Goal: Register for event/course

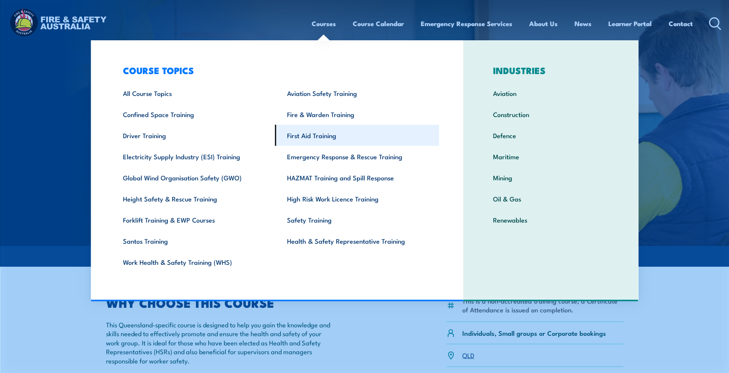
click at [314, 136] on link "First Aid Training" at bounding box center [357, 135] width 164 height 21
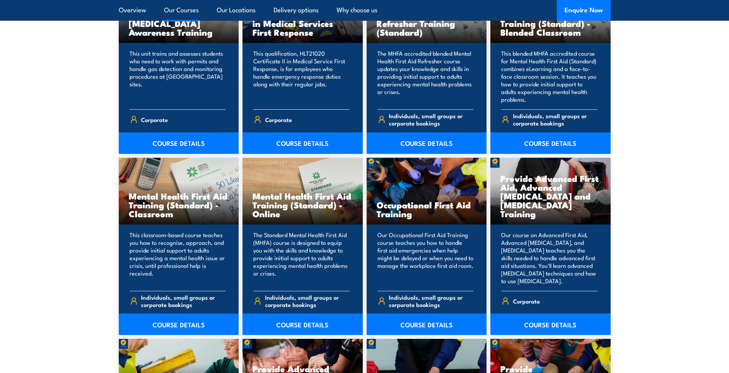
scroll to position [683, 0]
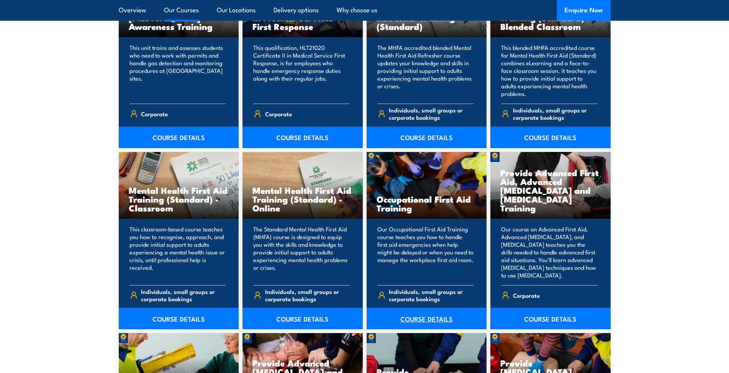
click at [423, 315] on link "COURSE DETAILS" at bounding box center [426, 319] width 120 height 22
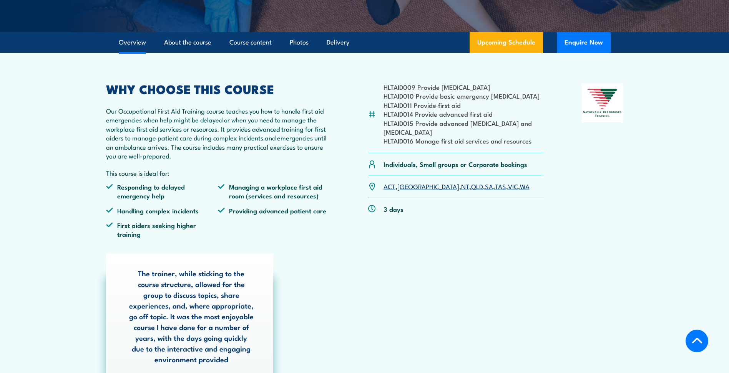
scroll to position [192, 0]
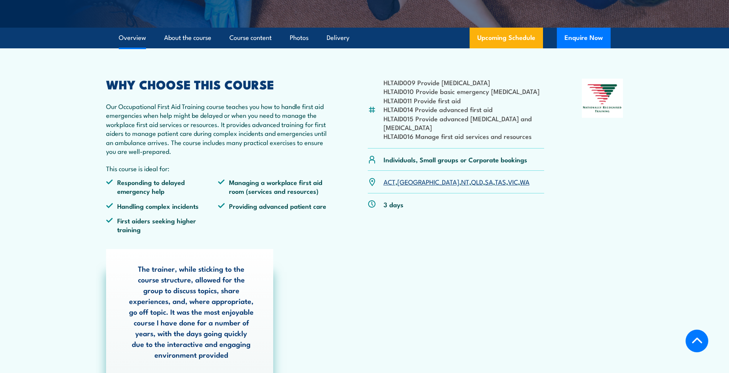
click at [471, 182] on link "QLD" at bounding box center [477, 181] width 12 height 9
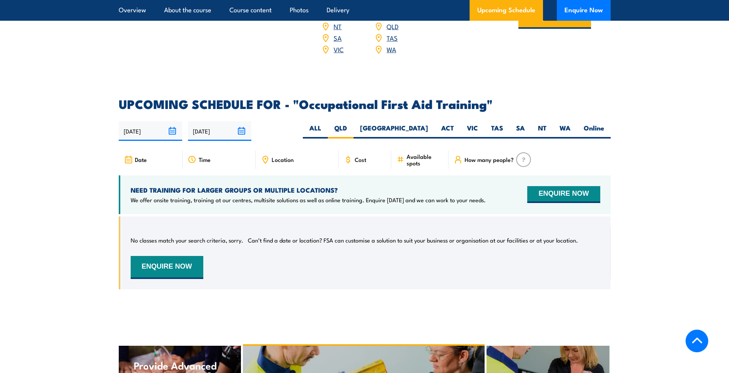
scroll to position [1302, 0]
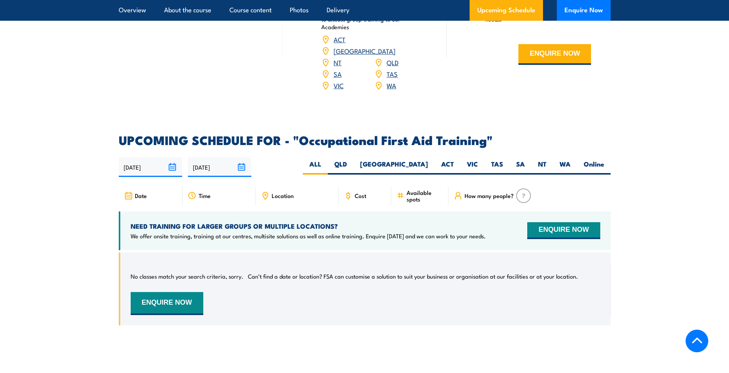
scroll to position [1273, 0]
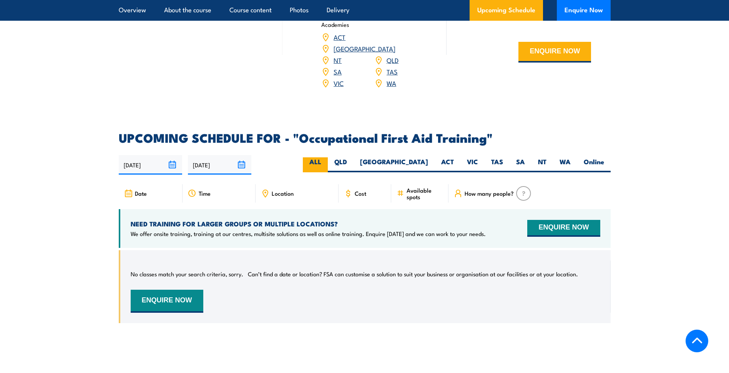
click at [328, 157] on label "ALL" at bounding box center [315, 164] width 25 height 15
click at [326, 157] on input "ALL" at bounding box center [323, 159] width 5 height 5
click at [594, 157] on label "Online" at bounding box center [593, 164] width 33 height 15
click at [604, 157] on input "Online" at bounding box center [606, 159] width 5 height 5
radio input "true"
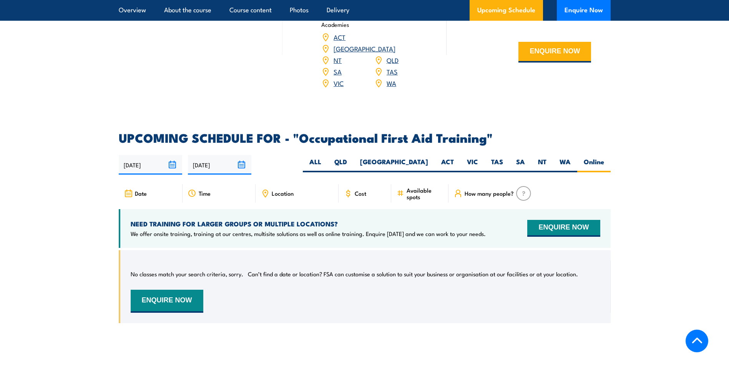
click at [354, 155] on div "22/09/2025 21/03/2026" at bounding box center [365, 165] width 492 height 20
click at [328, 157] on label "ALL" at bounding box center [315, 164] width 25 height 15
click at [326, 157] on input "ALL" at bounding box center [323, 159] width 5 height 5
radio input "true"
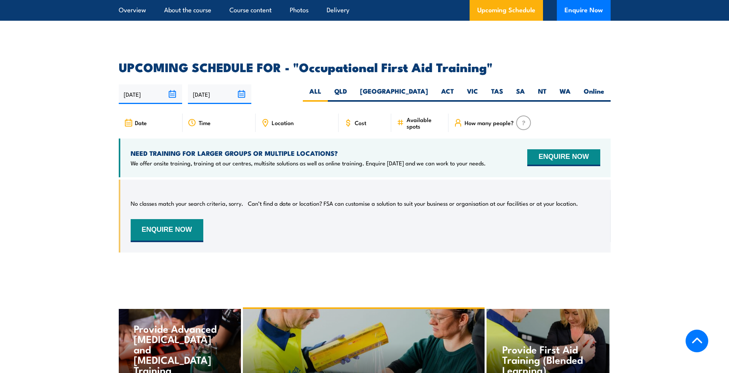
scroll to position [1342, 0]
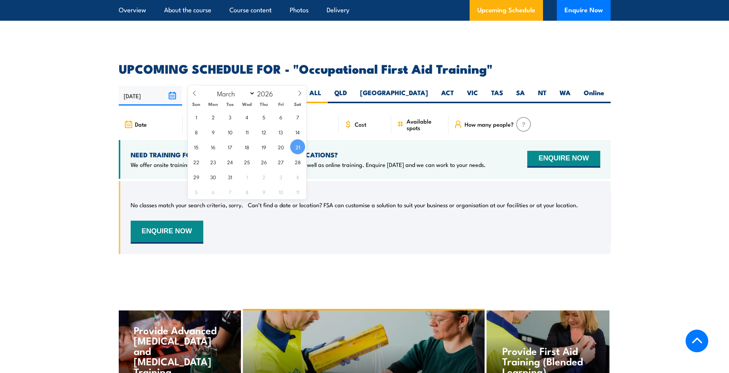
click at [241, 86] on input "[DATE]" at bounding box center [219, 96] width 63 height 20
click at [301, 91] on icon at bounding box center [299, 93] width 5 height 5
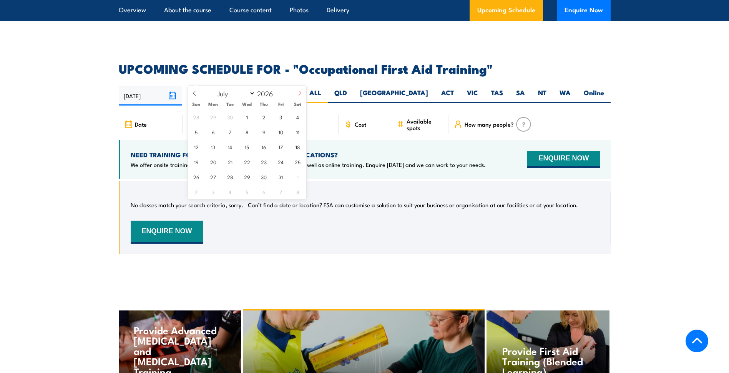
click at [301, 91] on icon at bounding box center [299, 93] width 5 height 5
click at [298, 91] on icon at bounding box center [299, 93] width 5 height 5
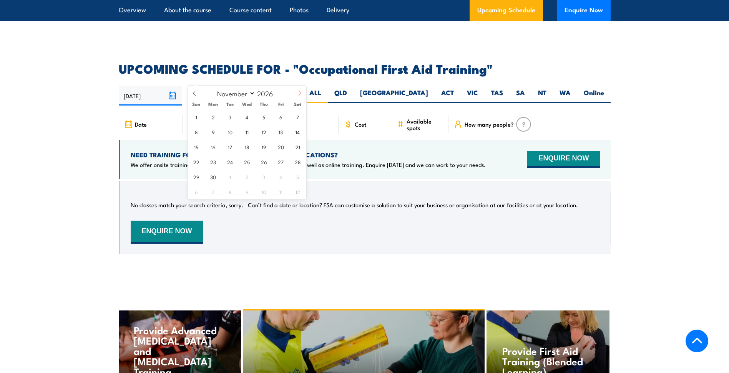
select select "11"
click at [266, 179] on span "31" at bounding box center [263, 176] width 15 height 15
type input "[DATE]"
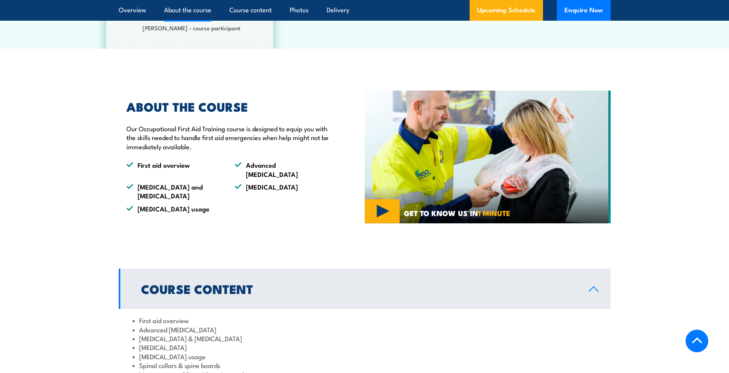
scroll to position [539, 0]
